Goal: Navigation & Orientation: Find specific page/section

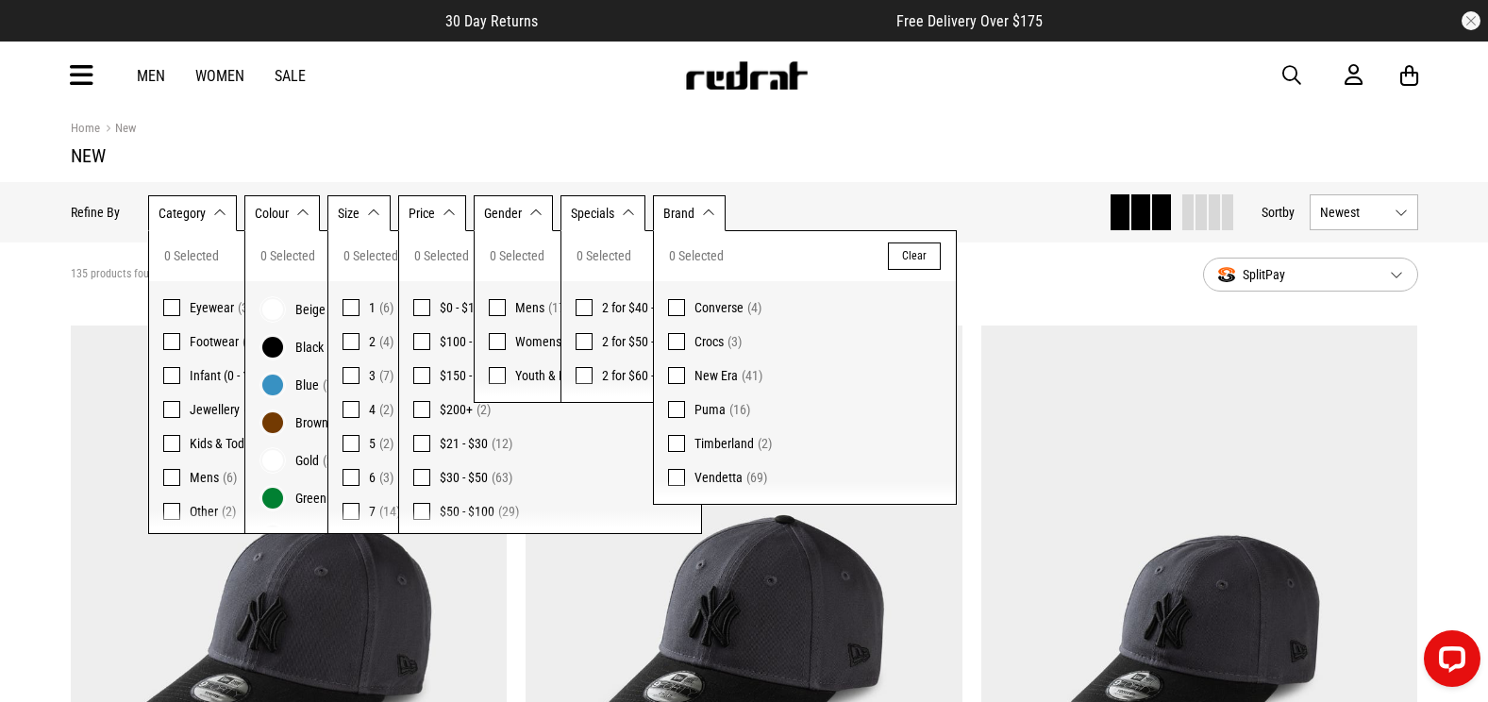
click at [1288, 73] on span "button" at bounding box center [1291, 75] width 19 height 23
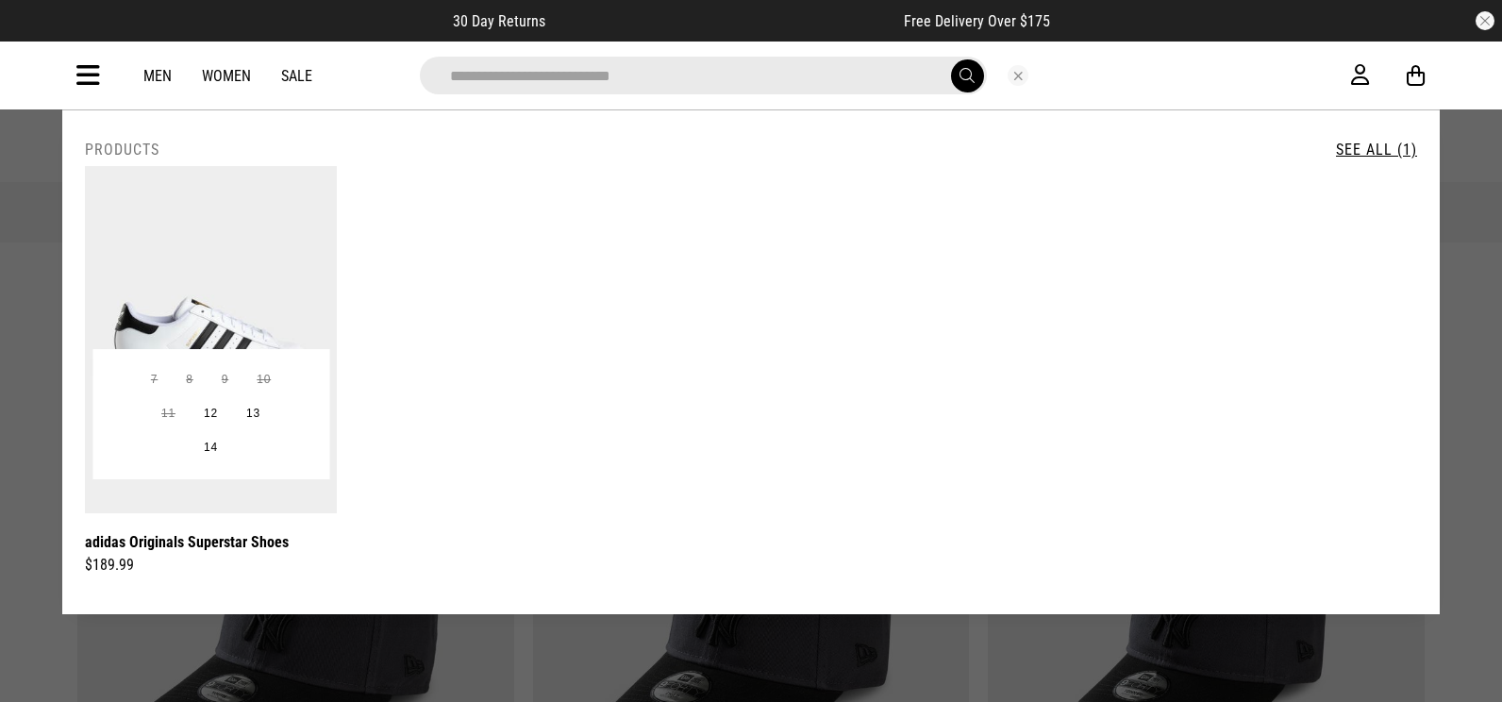
type input "**********"
click at [255, 290] on img at bounding box center [211, 339] width 252 height 347
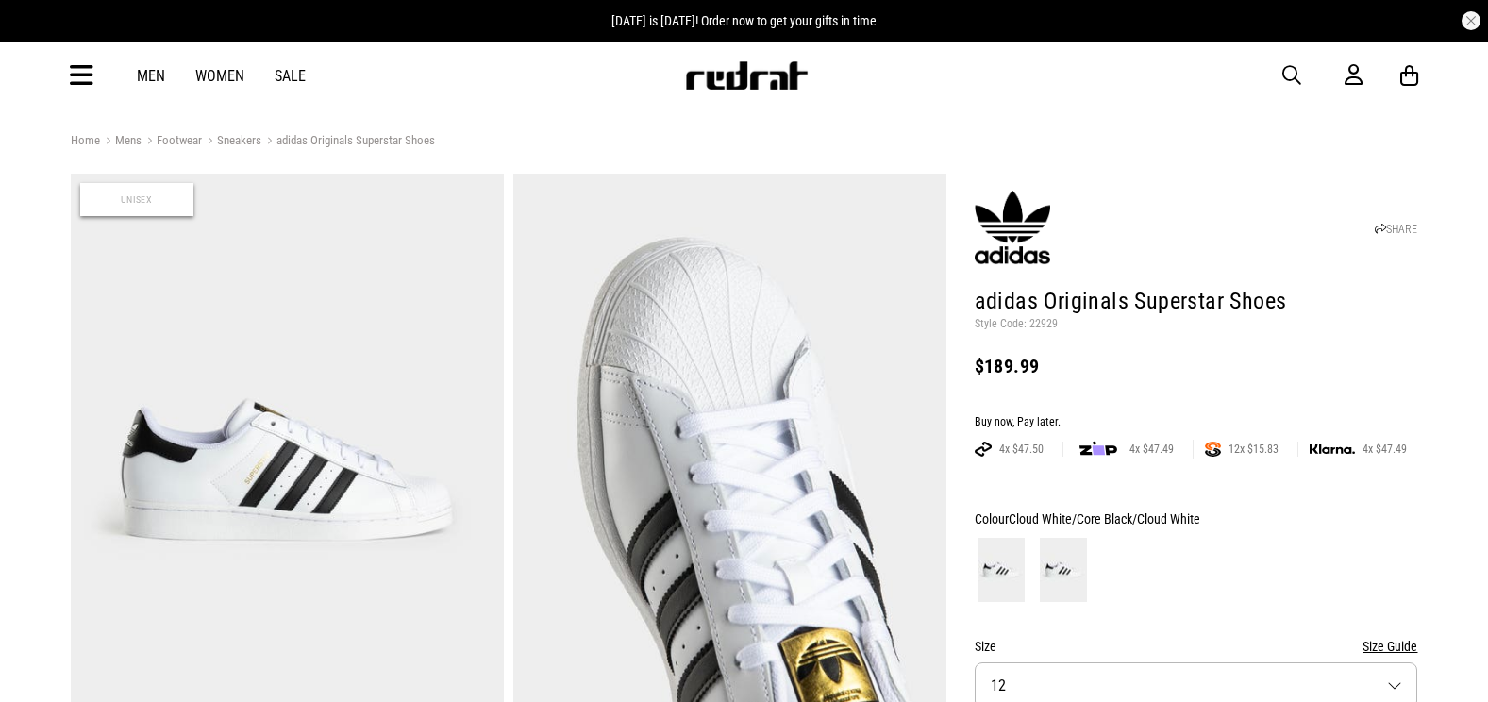
click at [87, 75] on icon at bounding box center [82, 75] width 24 height 31
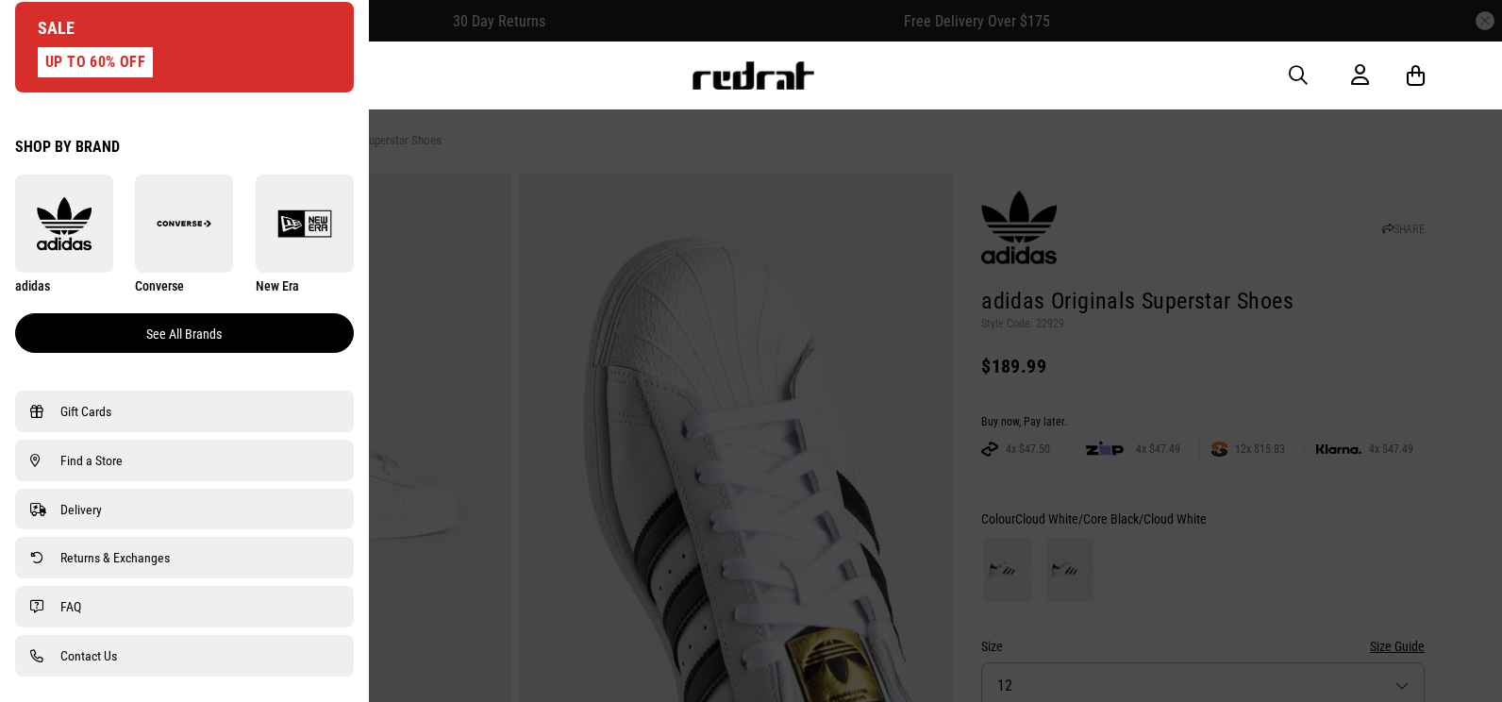
scroll to position [1132, 0]
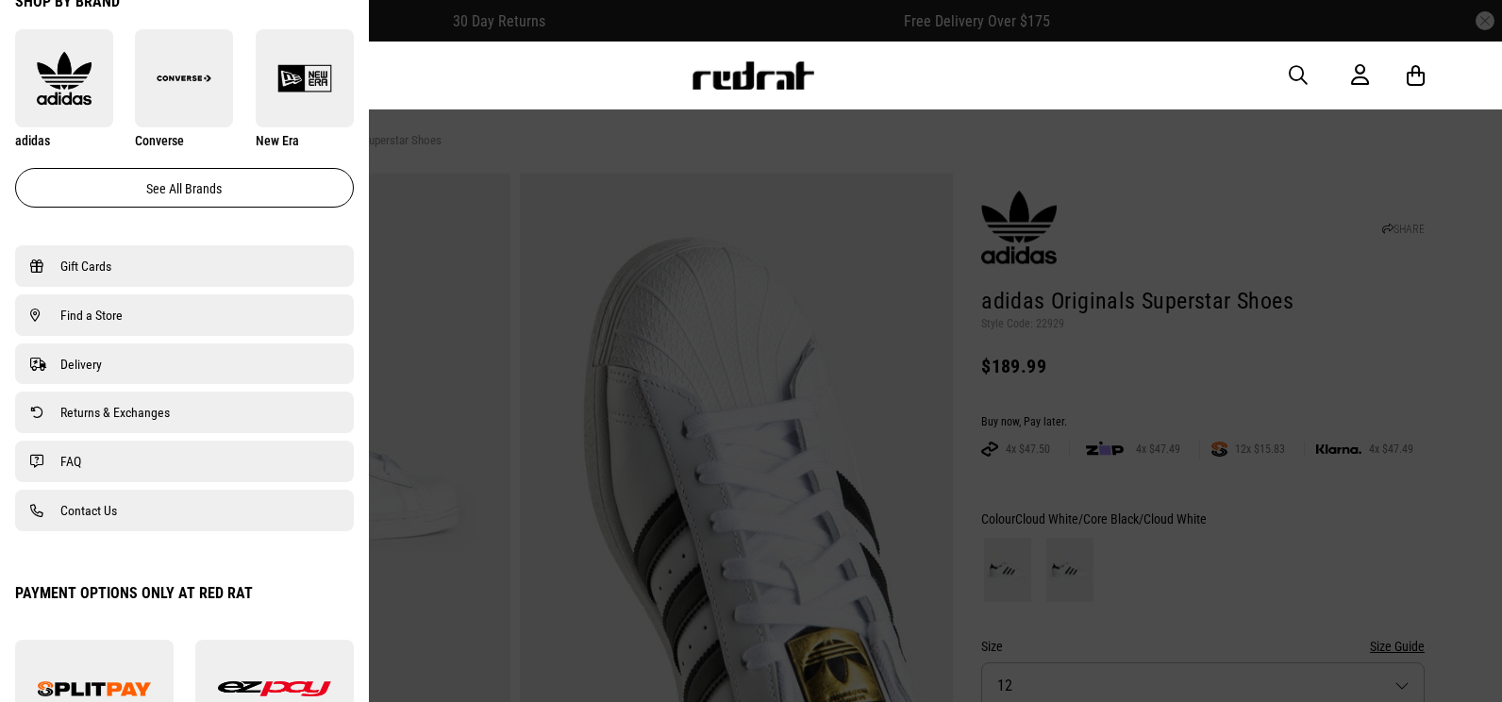
click at [151, 322] on link "Find a Store" at bounding box center [184, 315] width 309 height 23
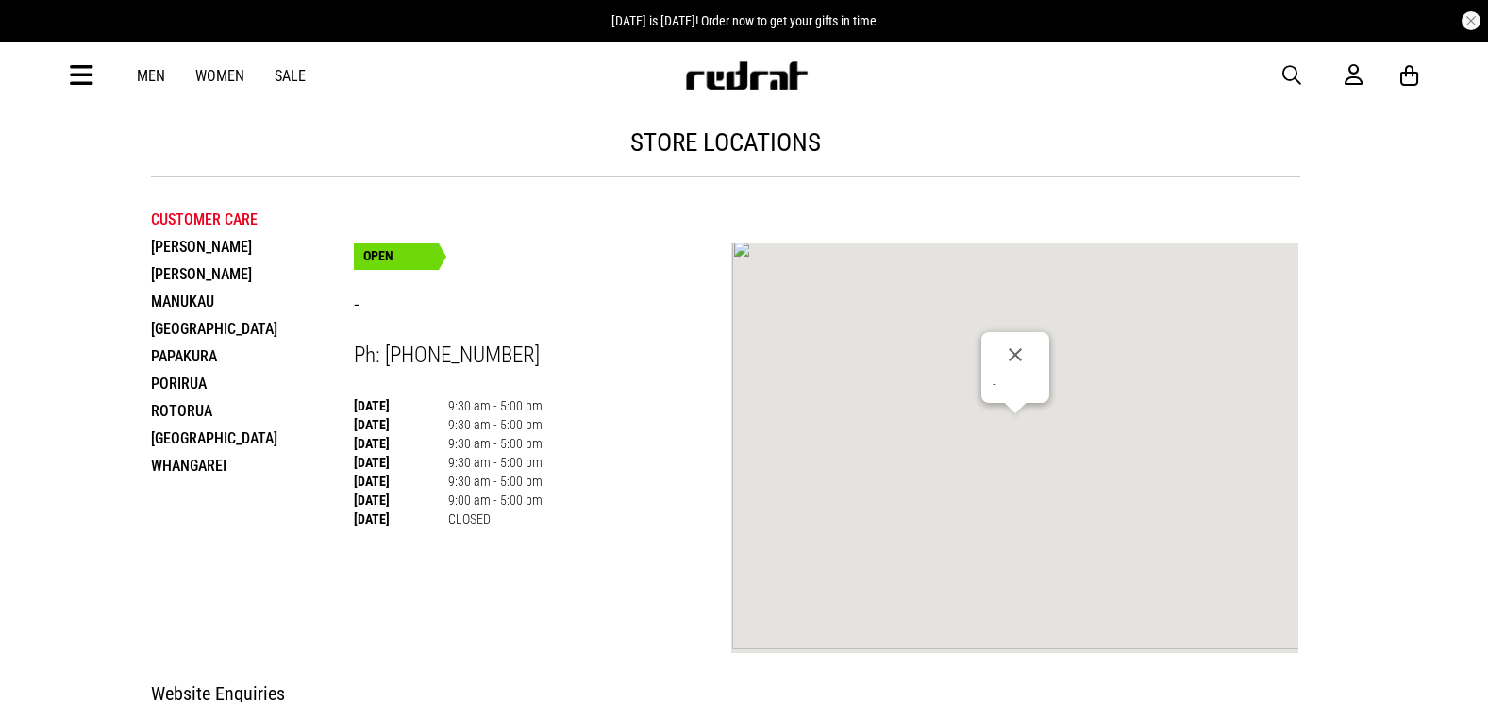
click at [201, 463] on li "Whangarei" at bounding box center [252, 465] width 203 height 27
